Goal: Transaction & Acquisition: Purchase product/service

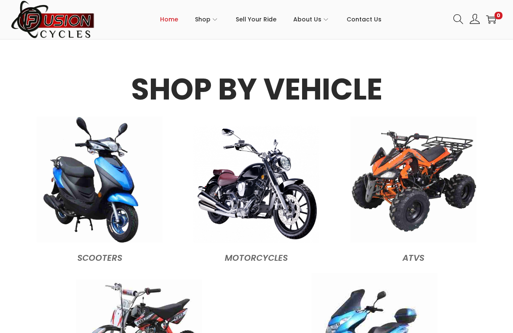
scroll to position [704, 0]
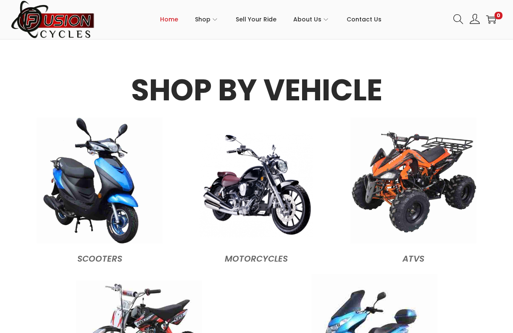
click at [281, 189] on img at bounding box center [255, 184] width 113 height 105
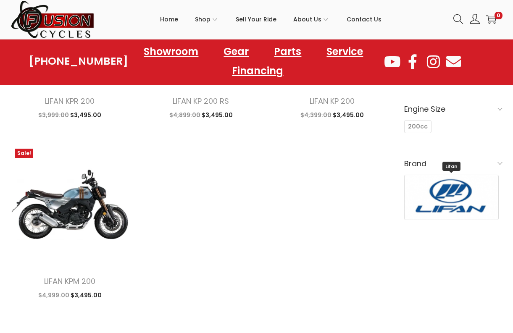
scroll to position [202, 0]
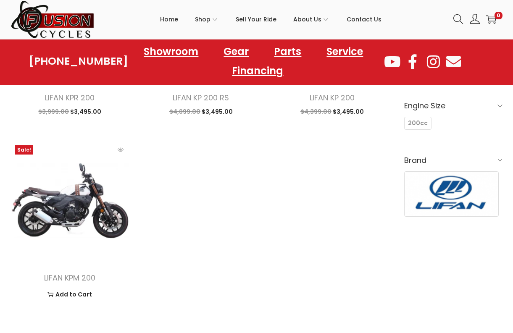
click at [68, 208] on img at bounding box center [70, 200] width 118 height 118
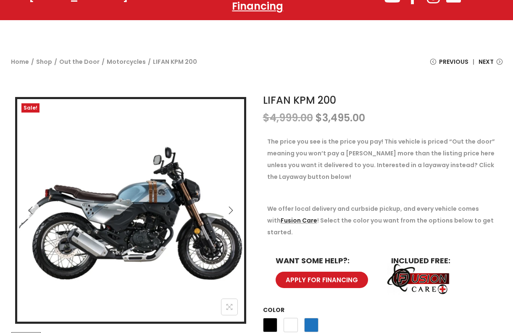
scroll to position [101, 0]
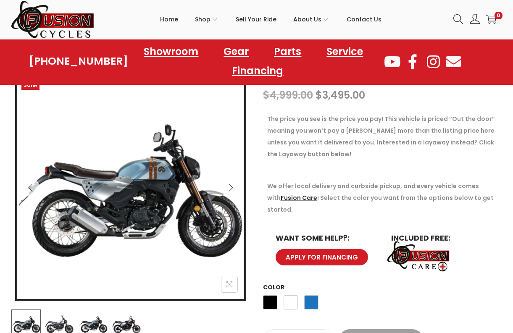
click at [230, 187] on icon "Next" at bounding box center [230, 188] width 8 height 8
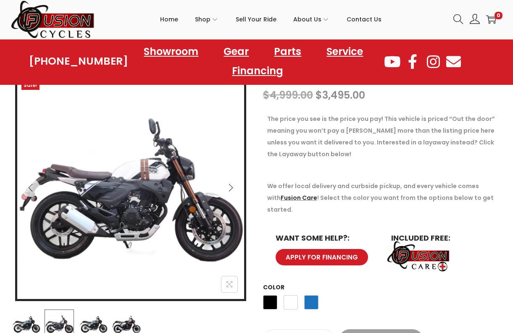
click at [230, 187] on icon "Next" at bounding box center [230, 188] width 8 height 8
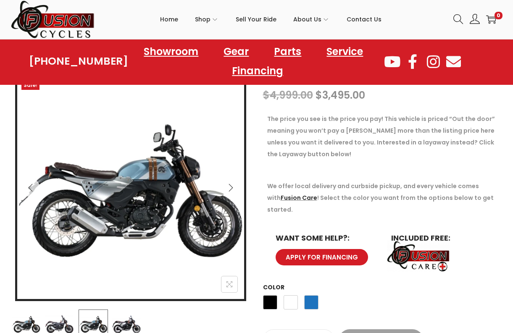
click at [230, 187] on icon "Next" at bounding box center [230, 188] width 8 height 8
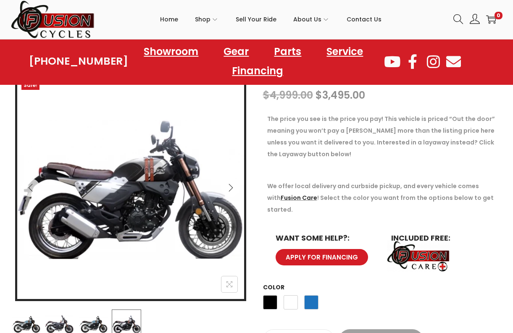
click at [230, 187] on icon "Next" at bounding box center [230, 188] width 8 height 8
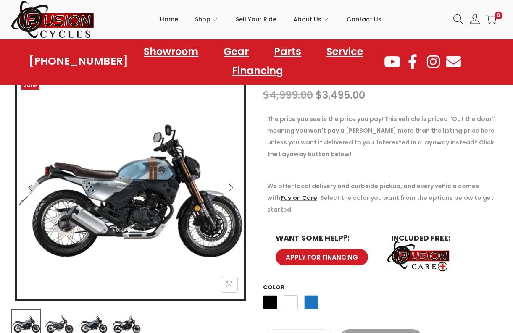
click at [230, 187] on icon "Next" at bounding box center [230, 188] width 8 height 8
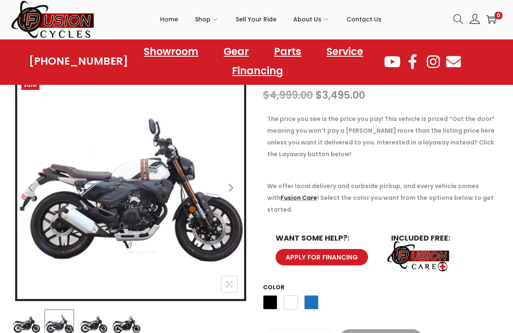
click at [230, 187] on icon "Next" at bounding box center [230, 188] width 8 height 8
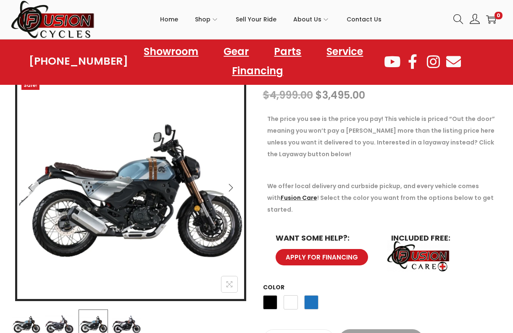
click at [230, 187] on icon "Next" at bounding box center [230, 188] width 8 height 8
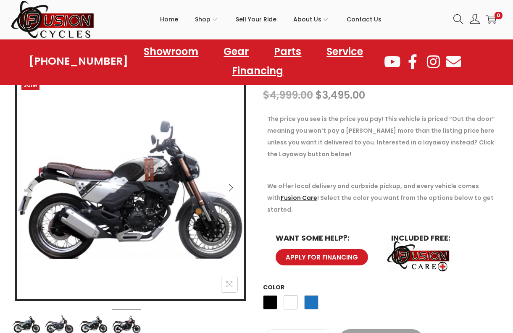
click at [230, 187] on icon "Next" at bounding box center [230, 188] width 8 height 8
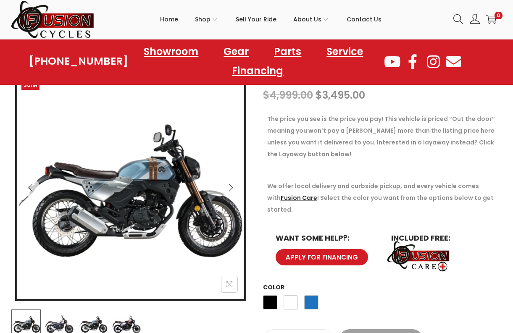
click at [230, 187] on icon "Next" at bounding box center [230, 188] width 8 height 8
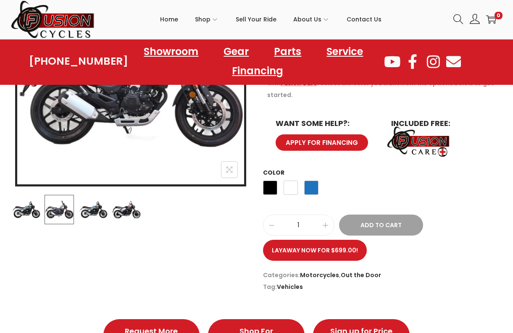
scroll to position [252, 0]
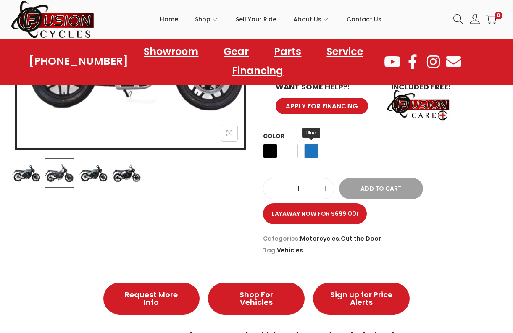
click at [310, 144] on span "Blue" at bounding box center [311, 151] width 14 height 14
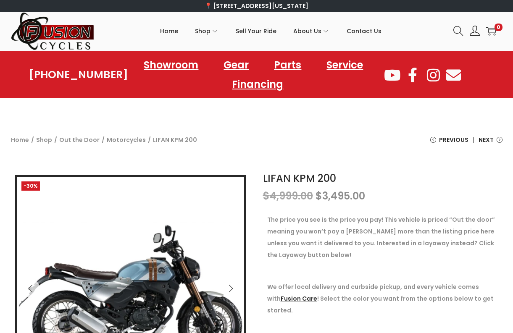
scroll to position [21, 0]
